Goal: Navigation & Orientation: Find specific page/section

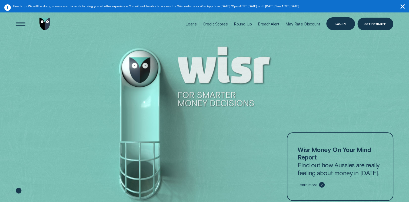
click at [334, 24] on div "Log in" at bounding box center [340, 23] width 29 height 13
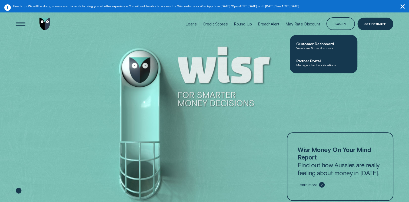
click at [314, 46] on span "Customer Dashboard" at bounding box center [323, 43] width 55 height 5
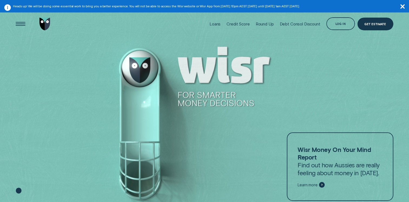
click at [403, 6] on icon "button" at bounding box center [402, 6] width 4 height 4
